Goal: Task Accomplishment & Management: Use online tool/utility

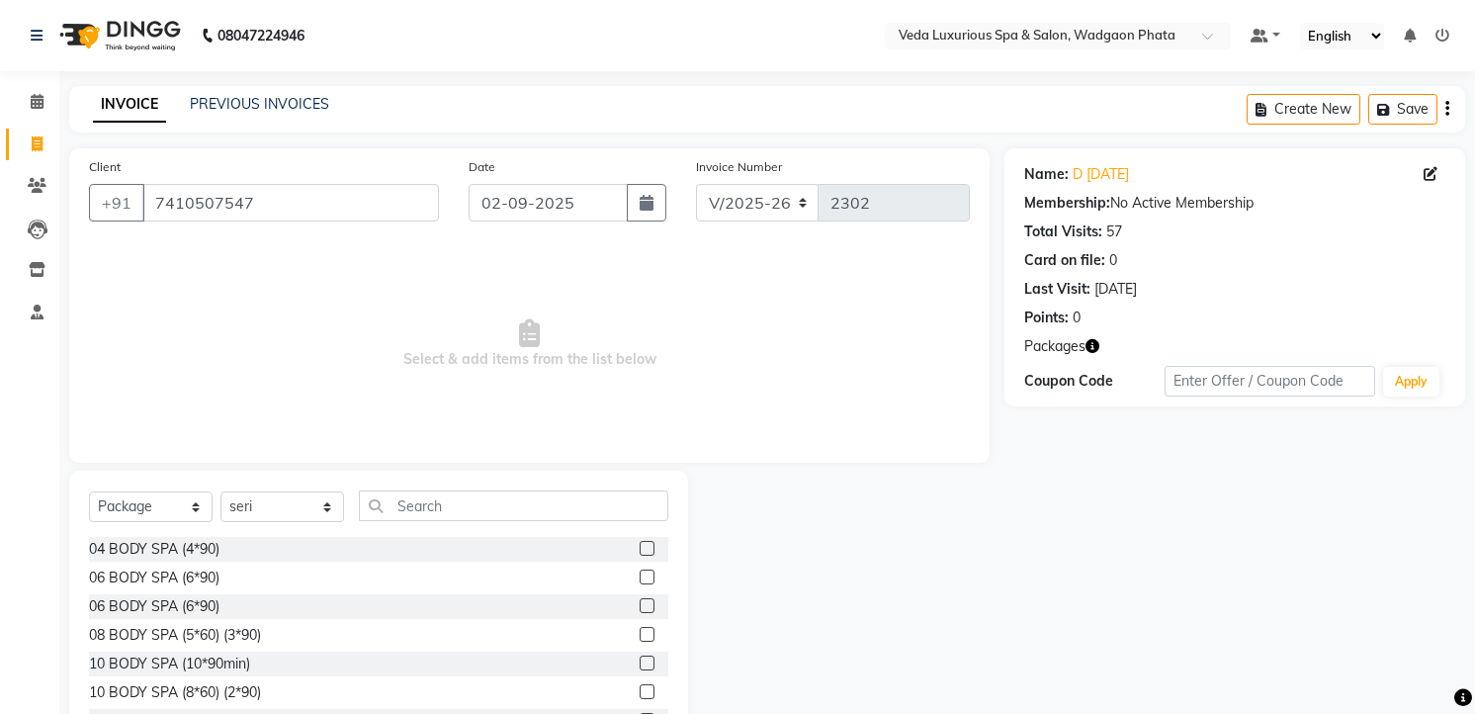
select select "4666"
select select "package"
select select "70836"
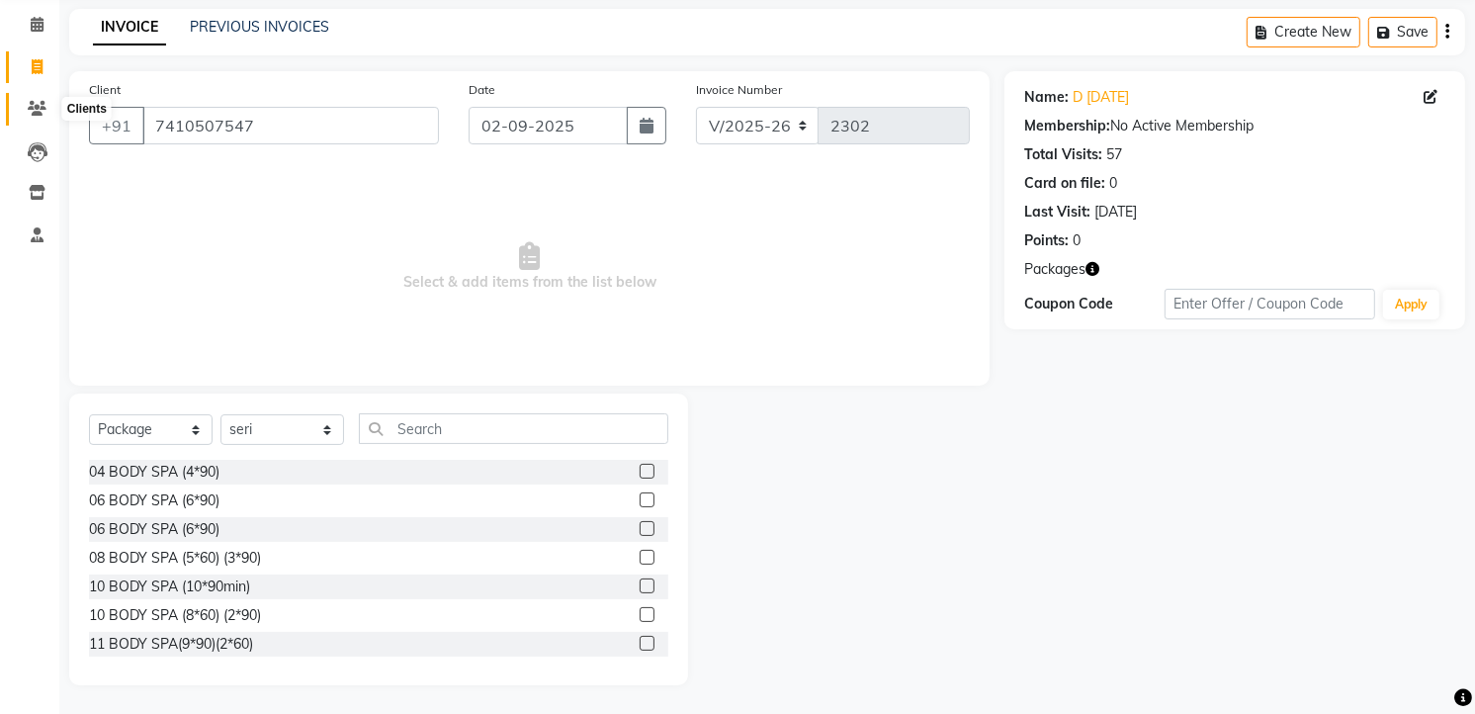
click at [36, 112] on icon at bounding box center [37, 108] width 19 height 15
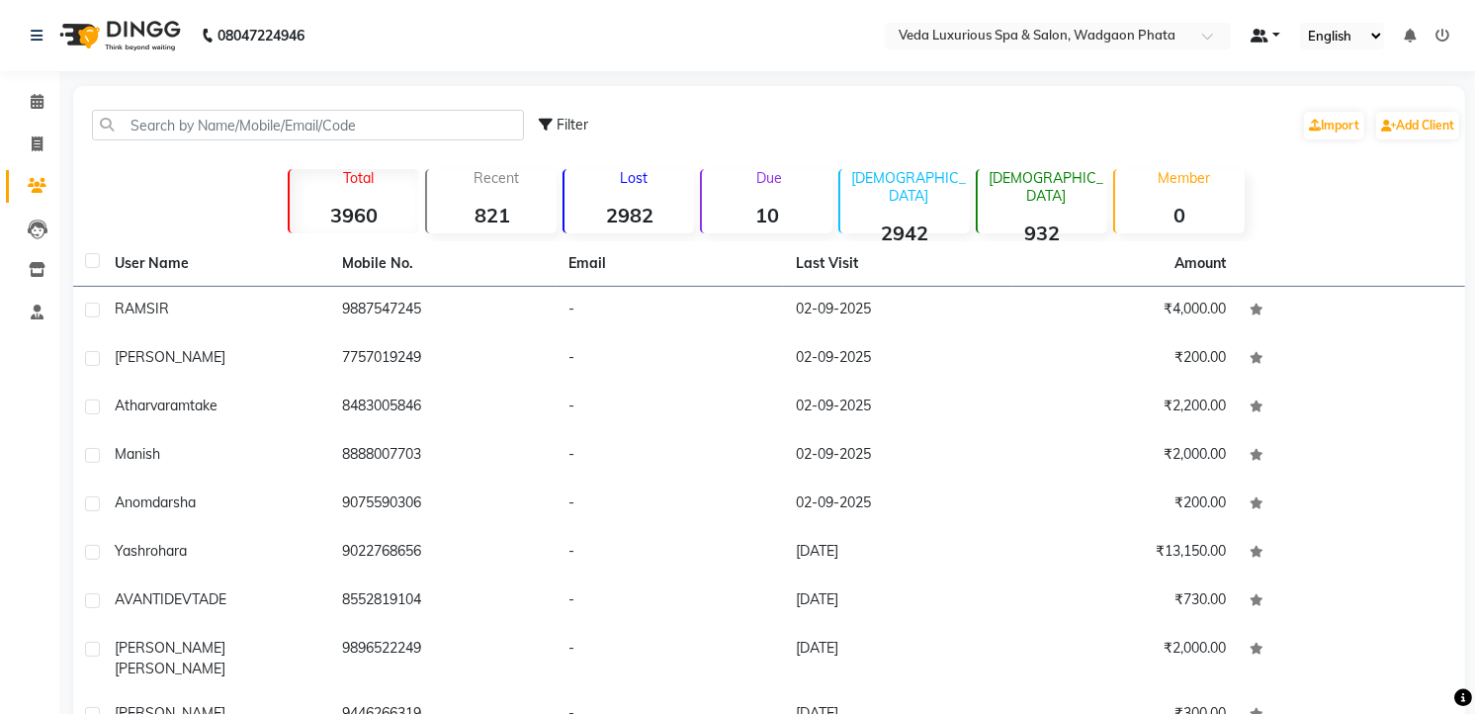
click at [1278, 40] on link at bounding box center [1266, 36] width 30 height 21
click at [1277, 38] on link at bounding box center [1266, 36] width 30 height 21
click at [43, 140] on span at bounding box center [37, 144] width 35 height 23
select select "service"
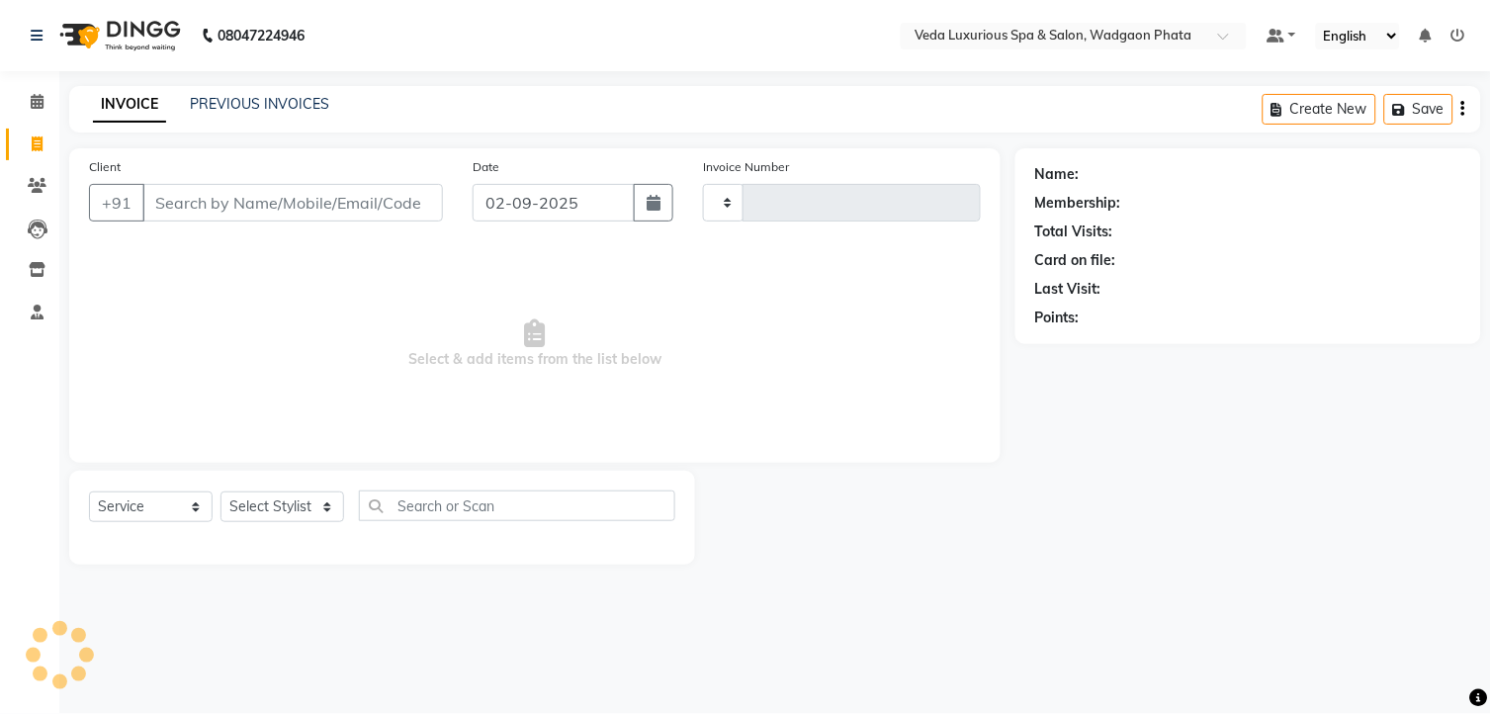
type input "2302"
select select "4666"
click at [36, 274] on icon at bounding box center [37, 269] width 17 height 15
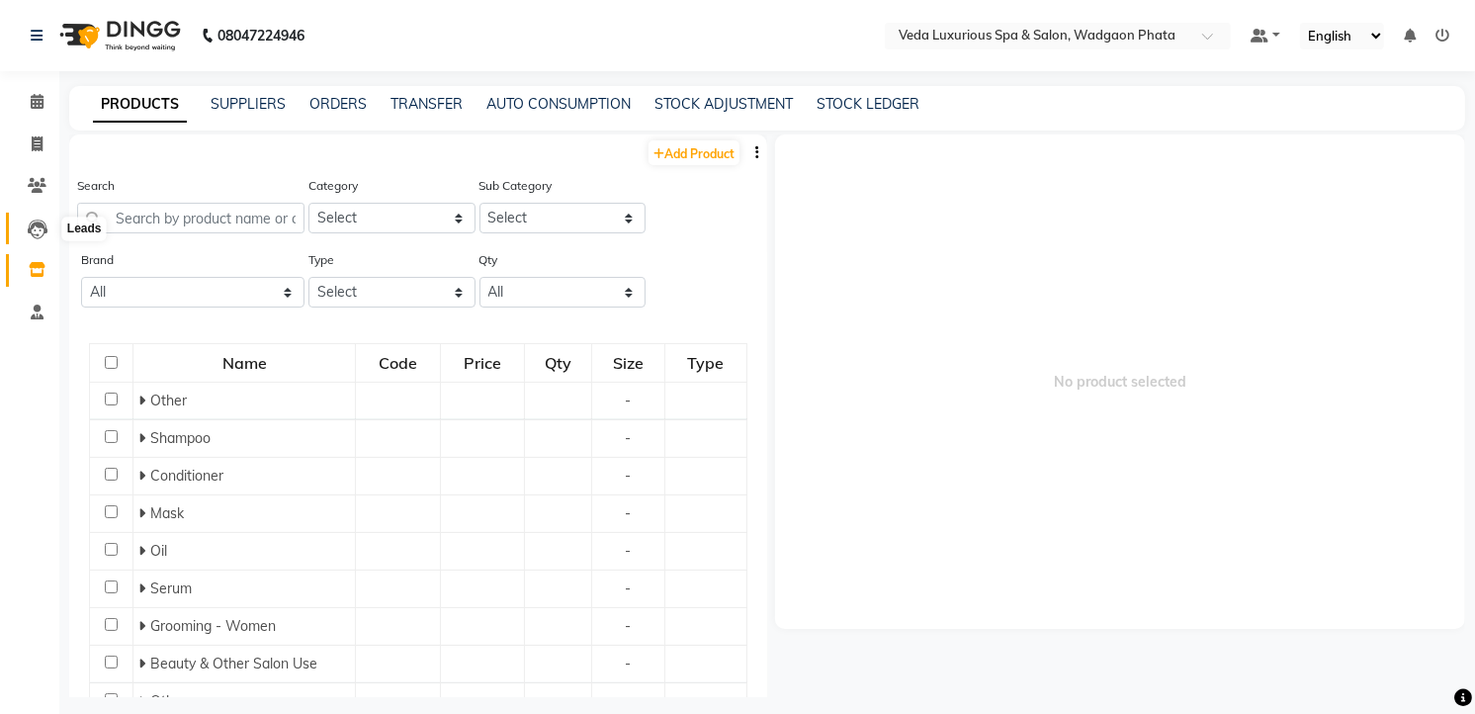
click at [44, 233] on icon at bounding box center [38, 229] width 20 height 20
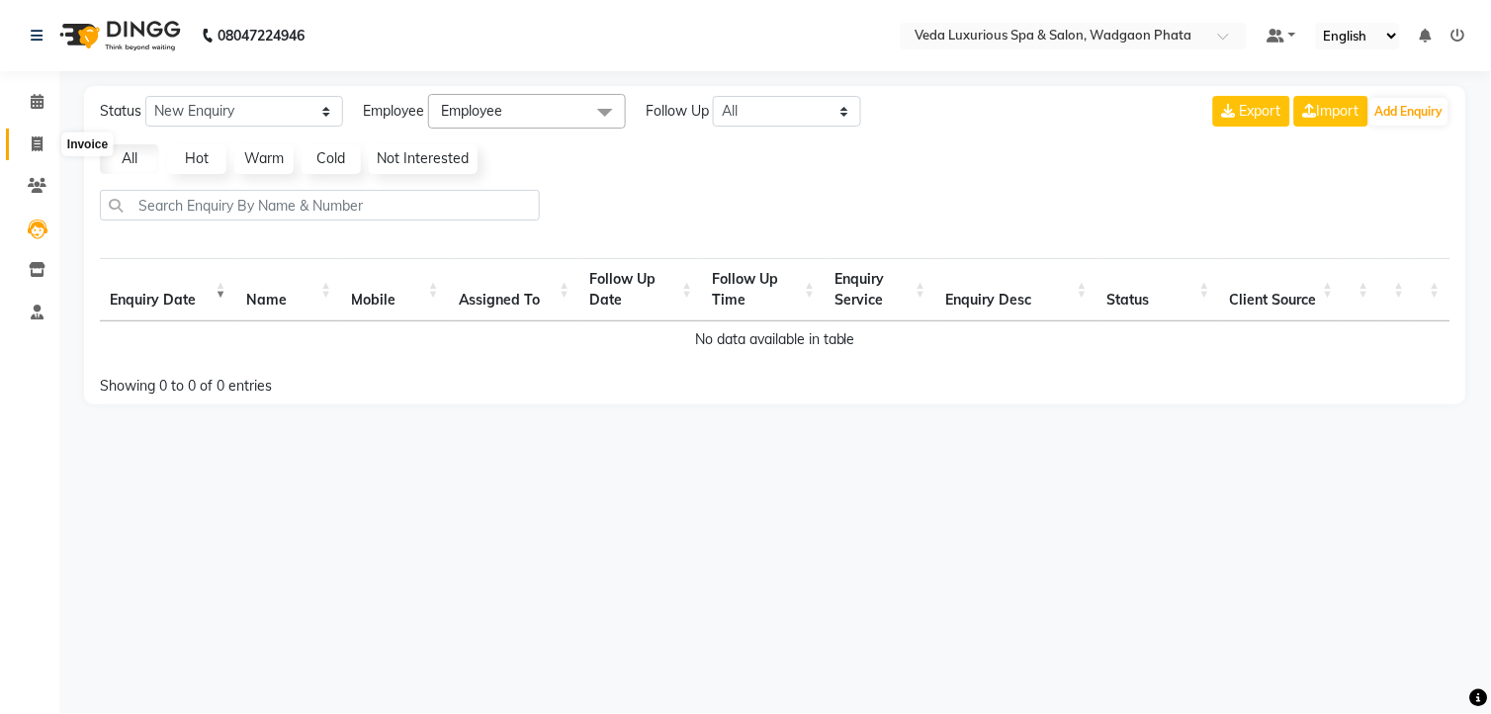
click at [28, 144] on span at bounding box center [37, 144] width 35 height 23
select select "service"
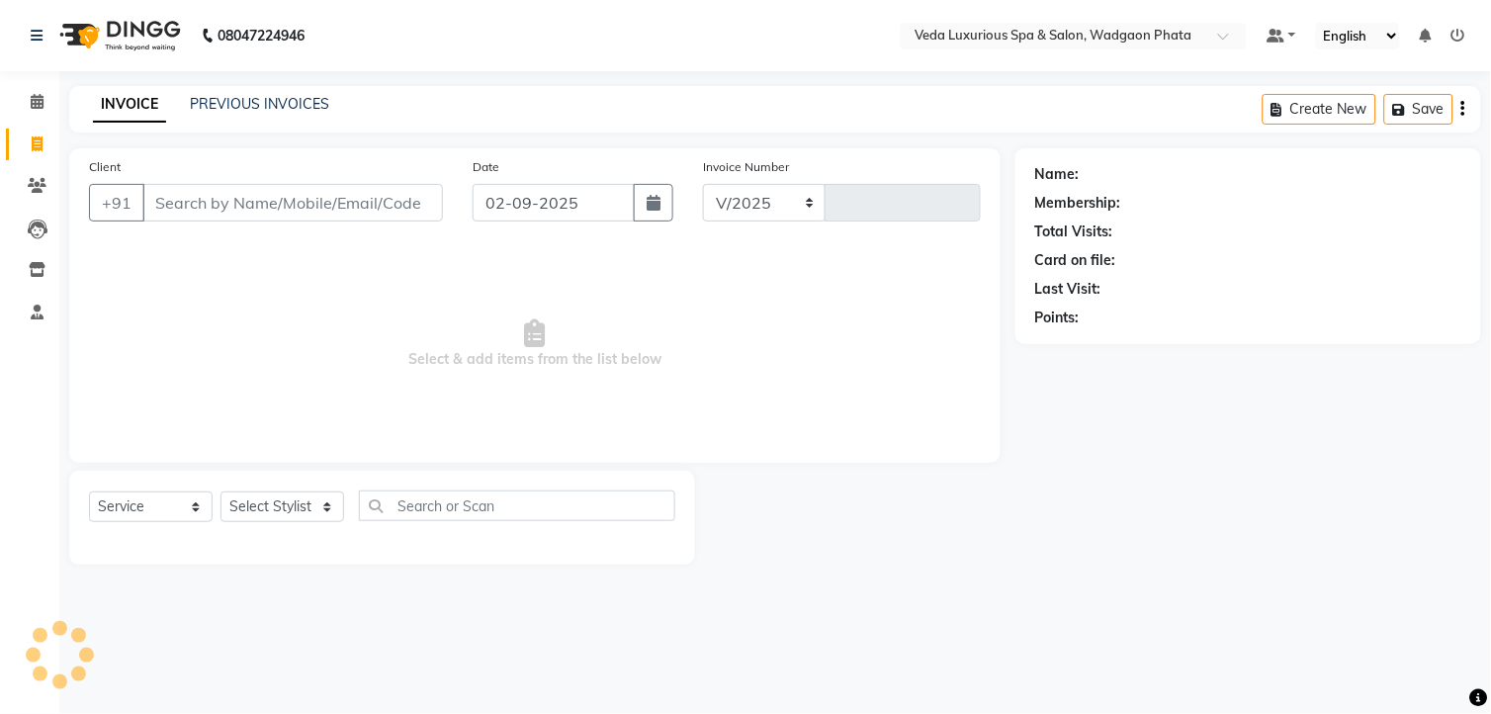
select select "4666"
type input "2302"
click at [211, 203] on input "Client" at bounding box center [292, 203] width 301 height 38
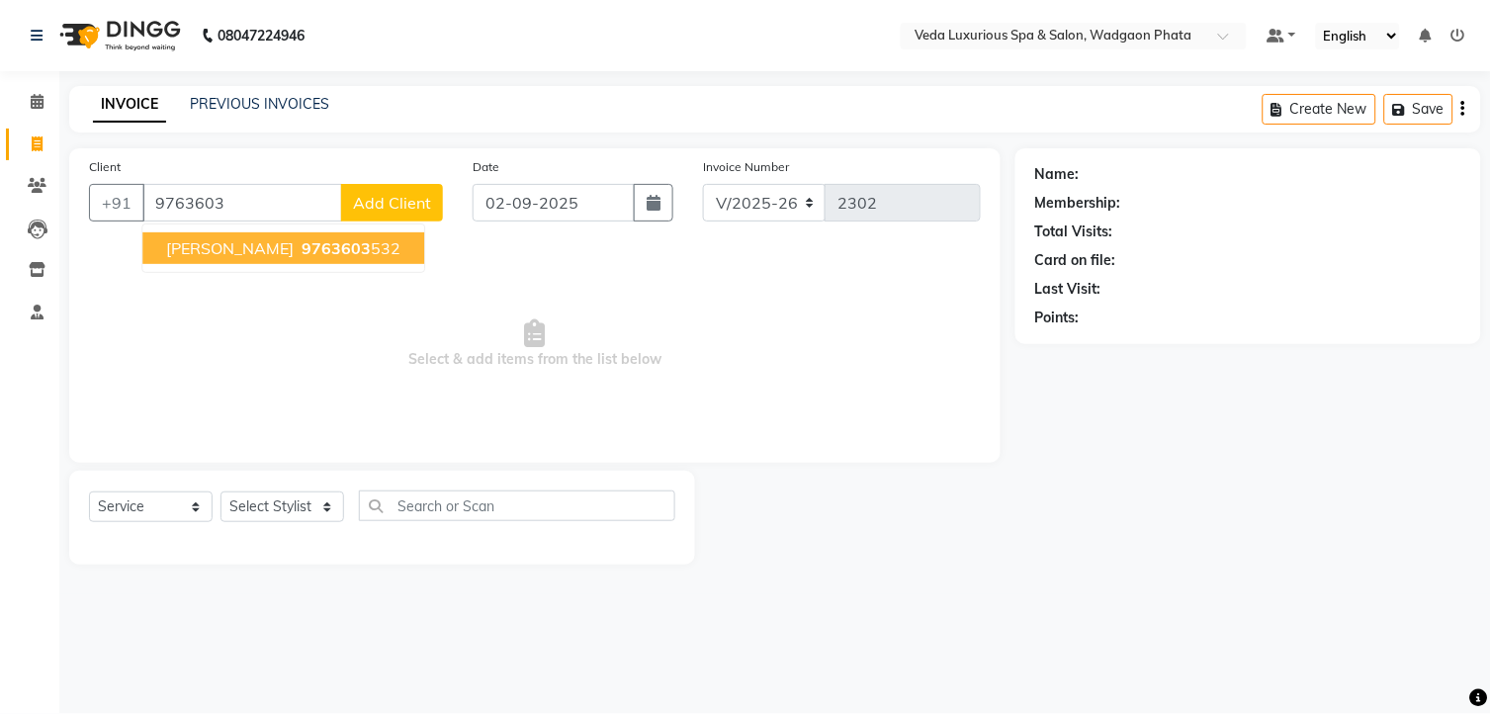
click at [249, 242] on span "[PERSON_NAME]" at bounding box center [230, 248] width 128 height 20
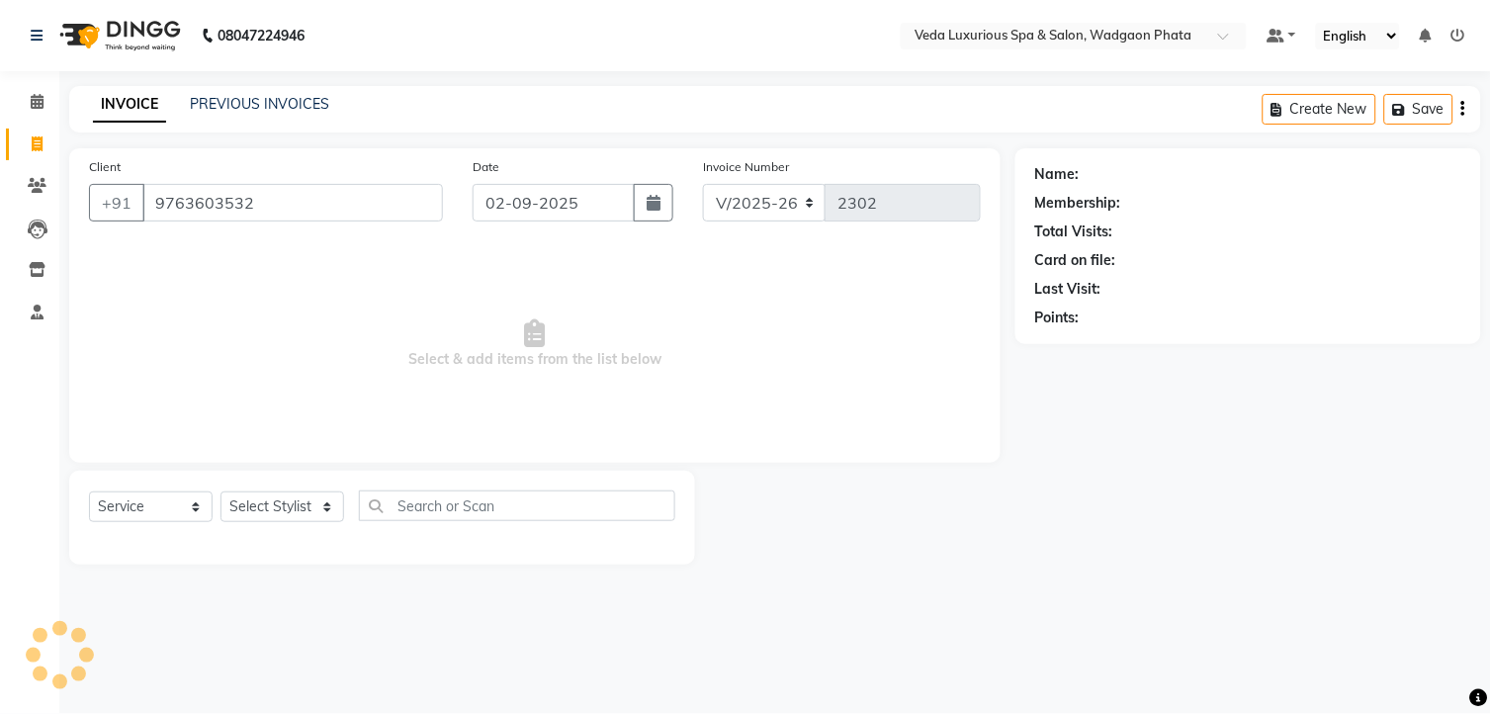
type input "9763603532"
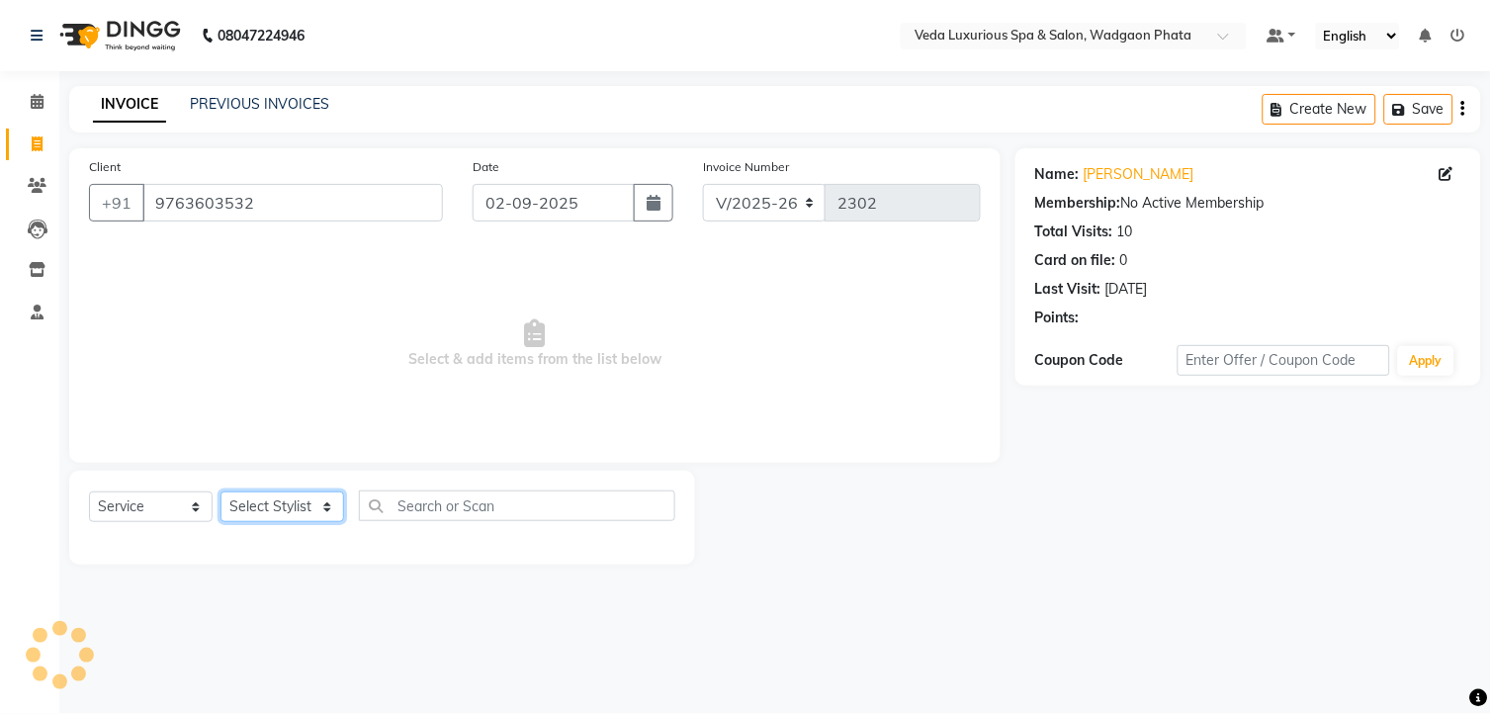
drag, startPoint x: 328, startPoint y: 511, endPoint x: 326, endPoint y: 499, distance: 12.0
click at [327, 511] on select "Select Stylist [PERSON_NAME] GOLU [PERSON_NAME] [PERSON_NAME] [PERSON_NAME] [PE…" at bounding box center [282, 506] width 124 height 31
select select "58145"
click at [220, 492] on select "Select Stylist [PERSON_NAME] GOLU [PERSON_NAME] [PERSON_NAME] [PERSON_NAME] [PE…" at bounding box center [282, 506] width 124 height 31
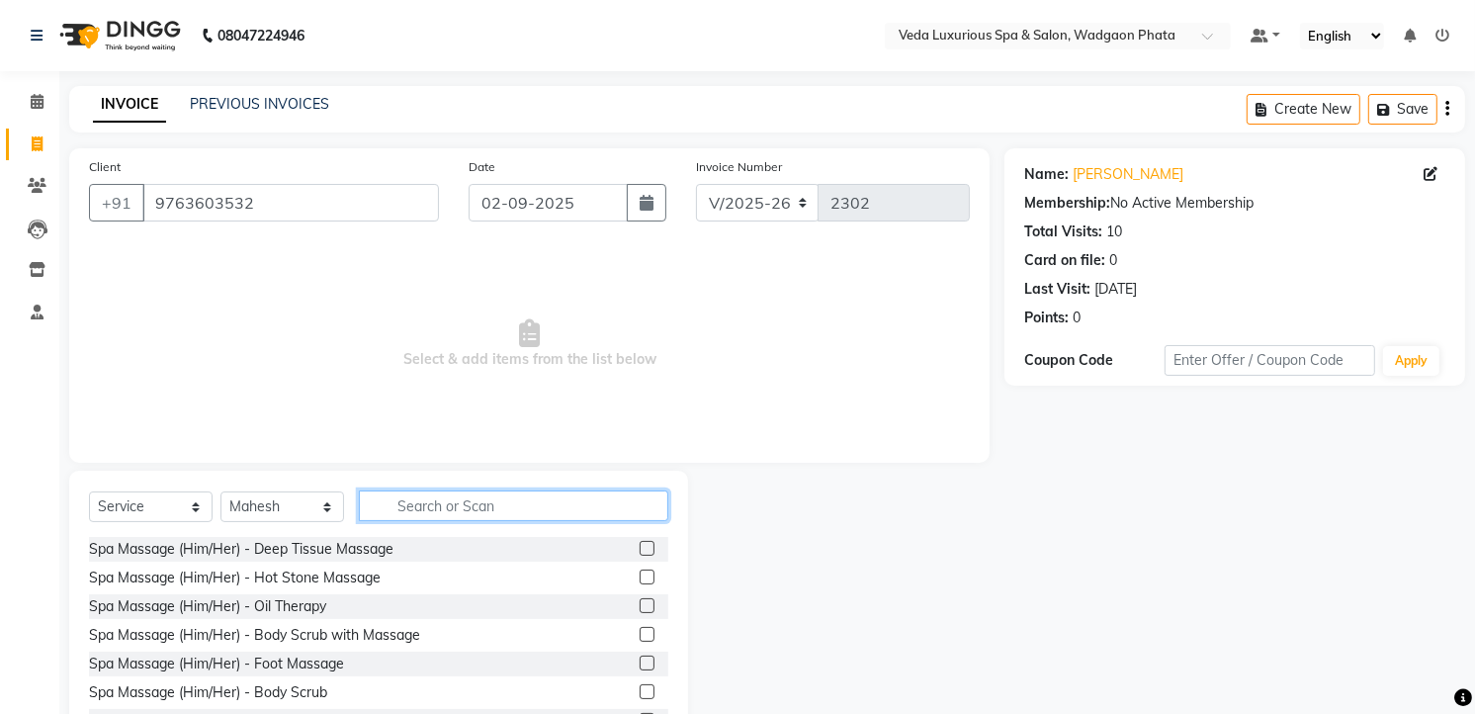
click at [458, 509] on input "text" at bounding box center [513, 505] width 309 height 31
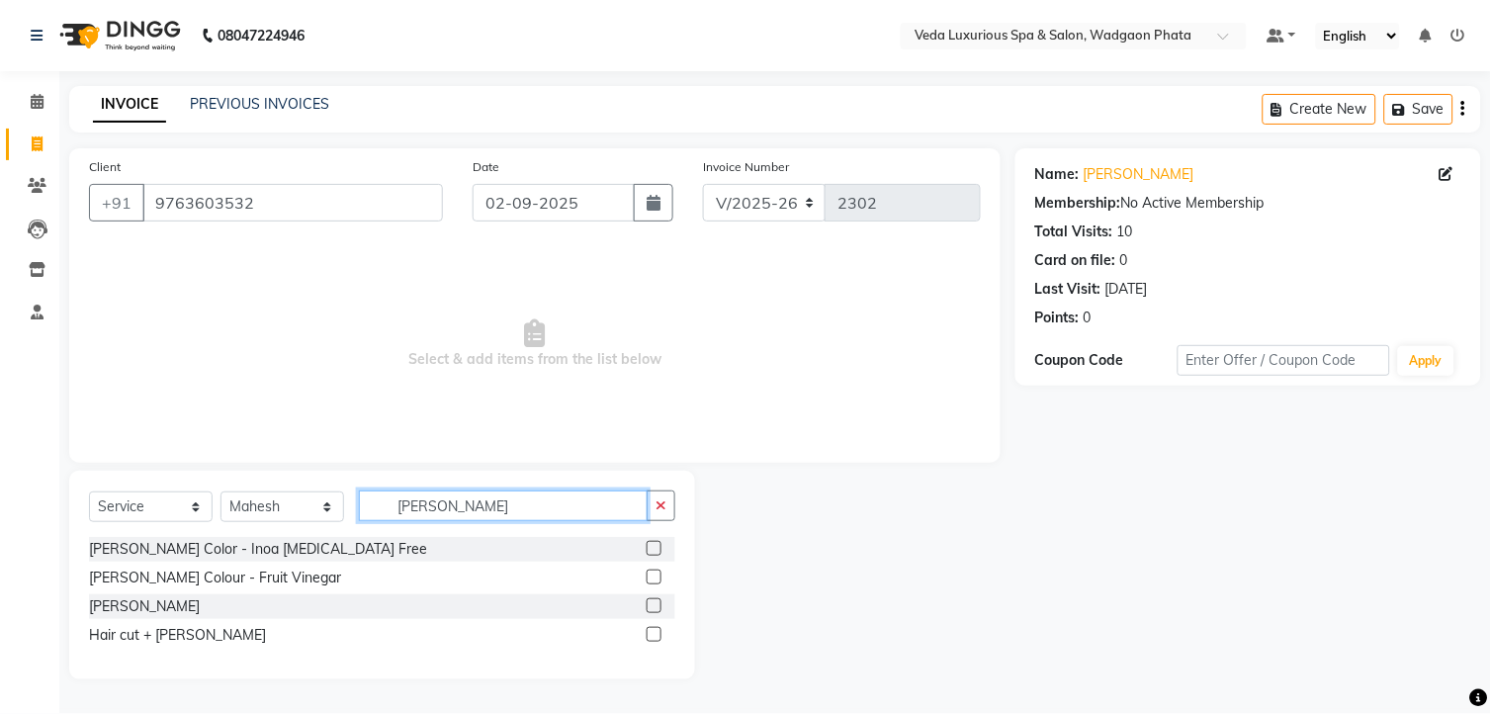
type input "[PERSON_NAME]"
click at [650, 579] on label at bounding box center [654, 576] width 15 height 15
click at [650, 579] on input "checkbox" at bounding box center [653, 577] width 13 height 13
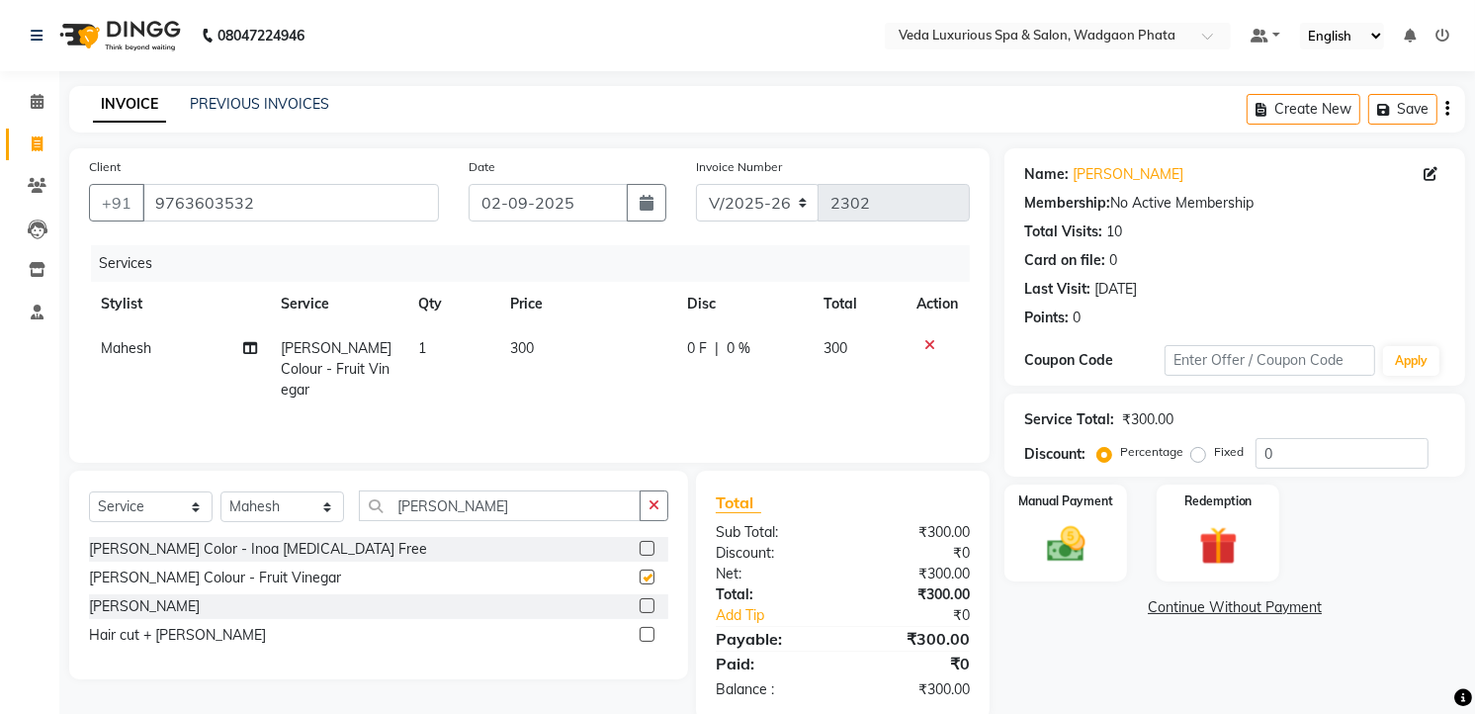
checkbox input "false"
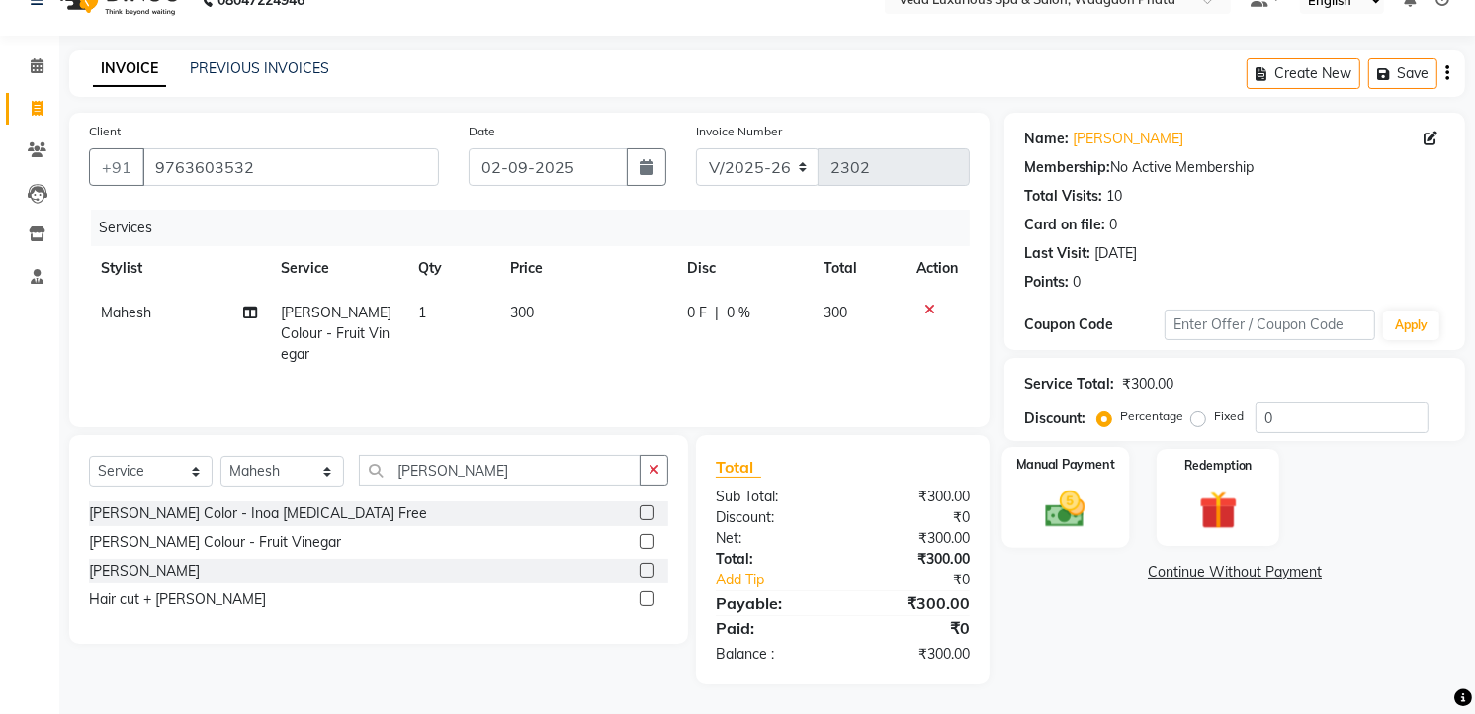
click at [1073, 524] on img at bounding box center [1066, 508] width 64 height 45
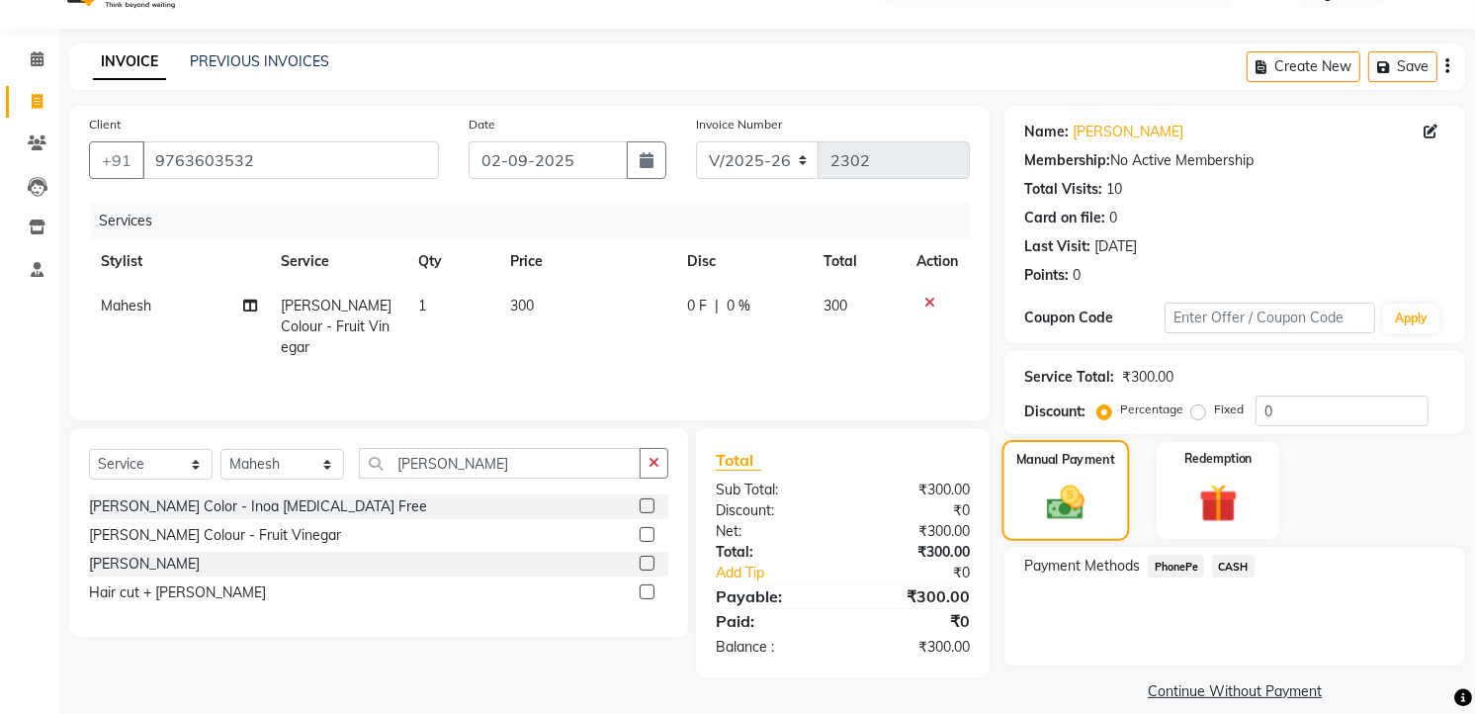
scroll to position [63, 0]
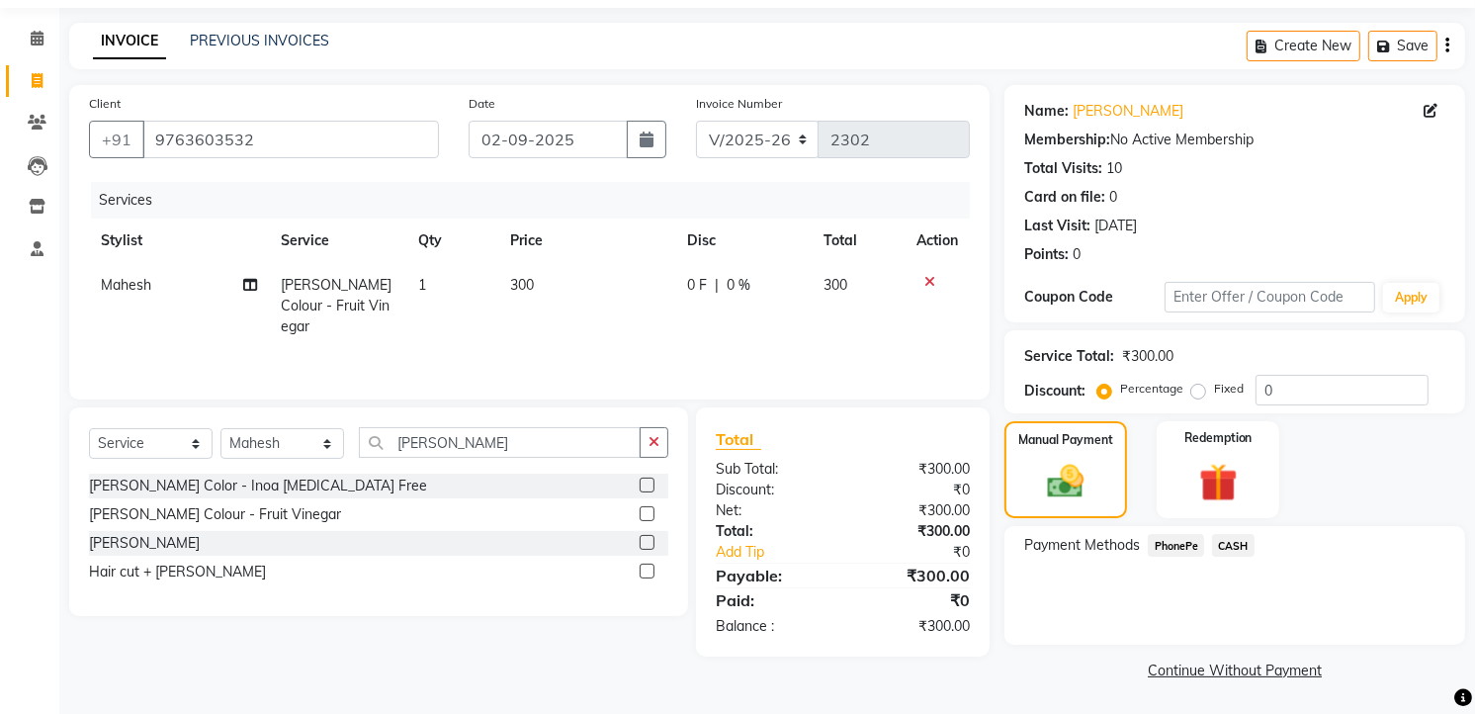
click at [1179, 542] on span "PhonePe" at bounding box center [1176, 545] width 56 height 23
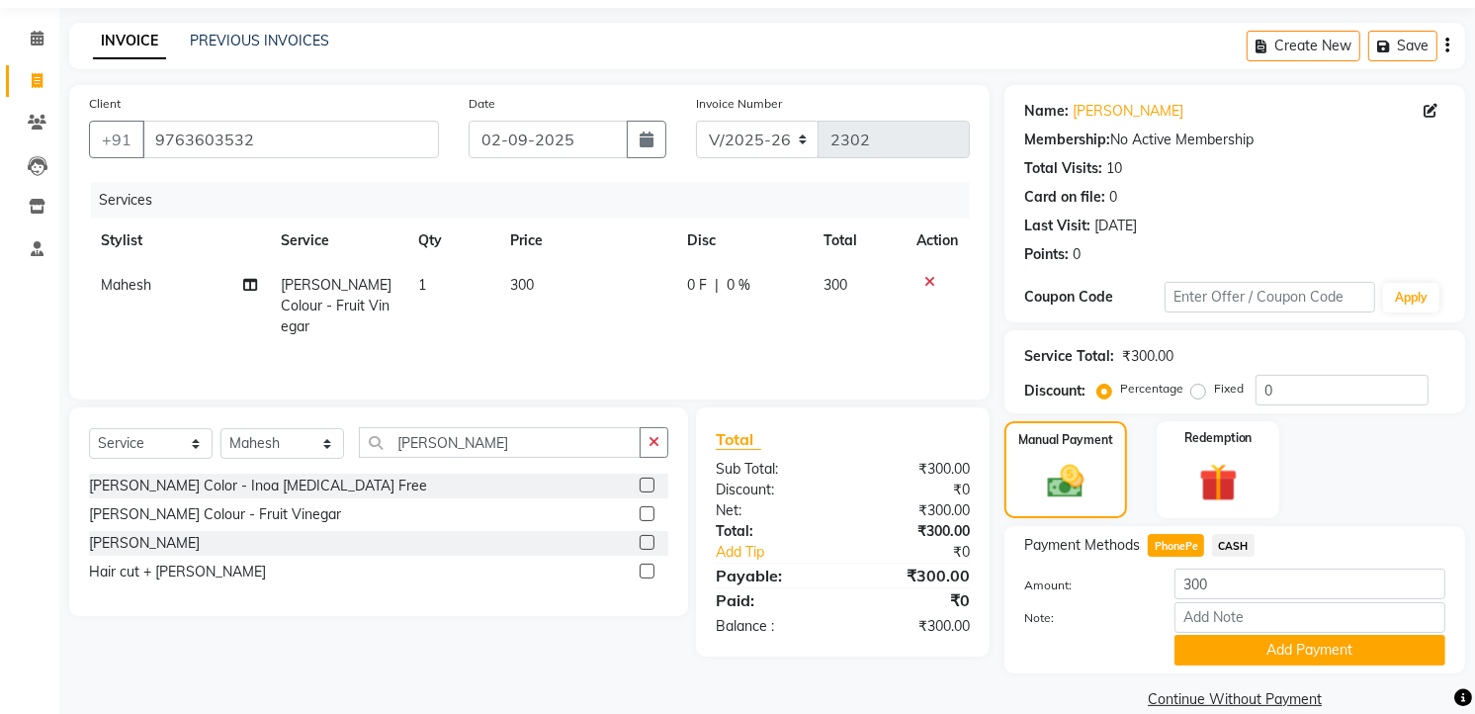
scroll to position [93, 0]
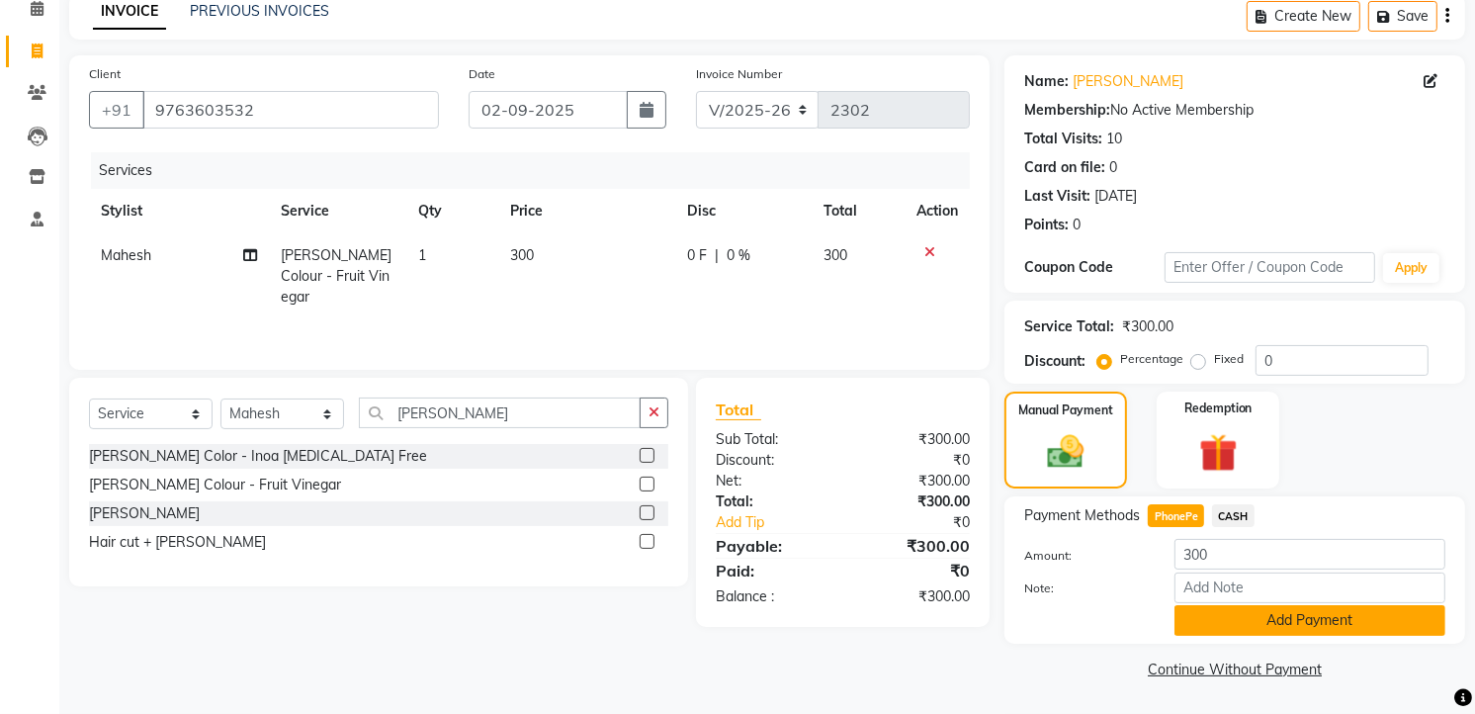
click at [1222, 623] on button "Add Payment" at bounding box center [1309, 620] width 271 height 31
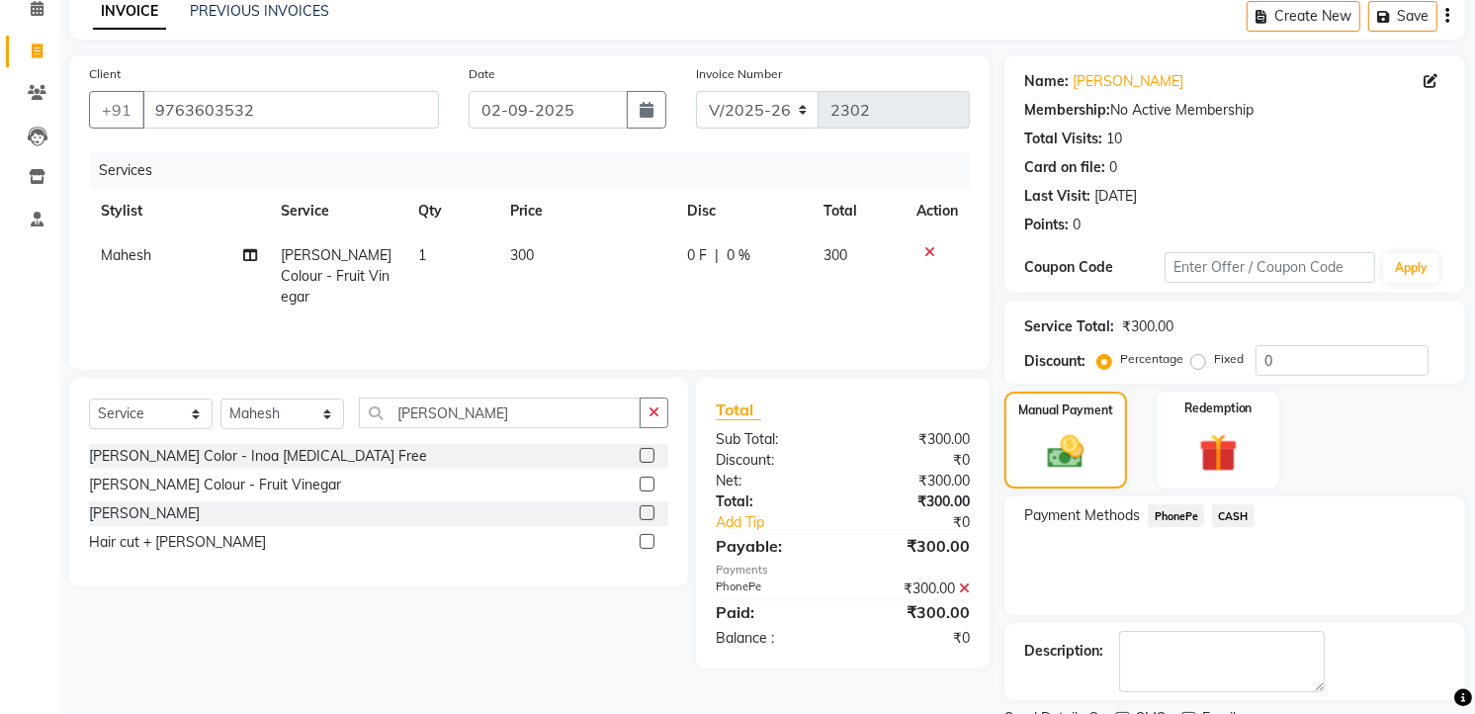
scroll to position [175, 0]
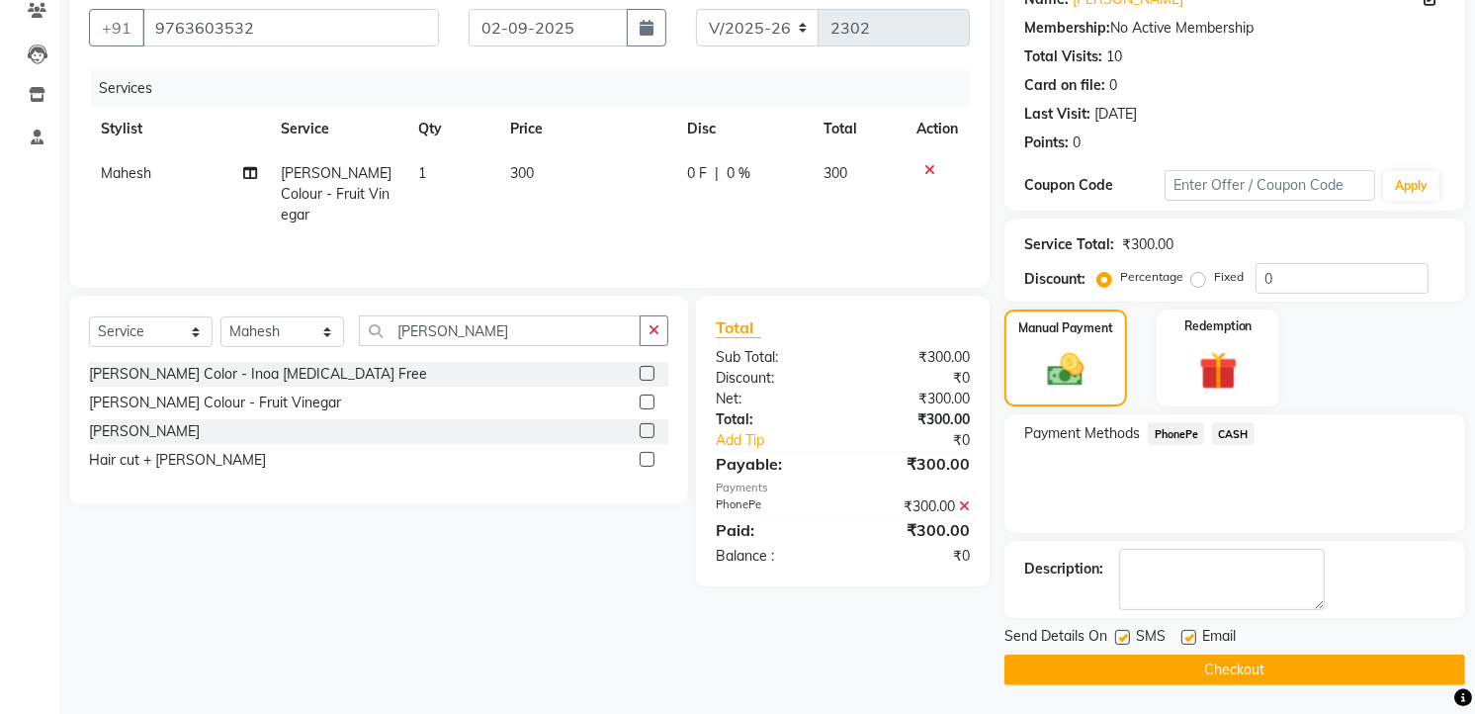
click at [1244, 675] on button "Checkout" at bounding box center [1234, 669] width 461 height 31
